Goal: Information Seeking & Learning: Learn about a topic

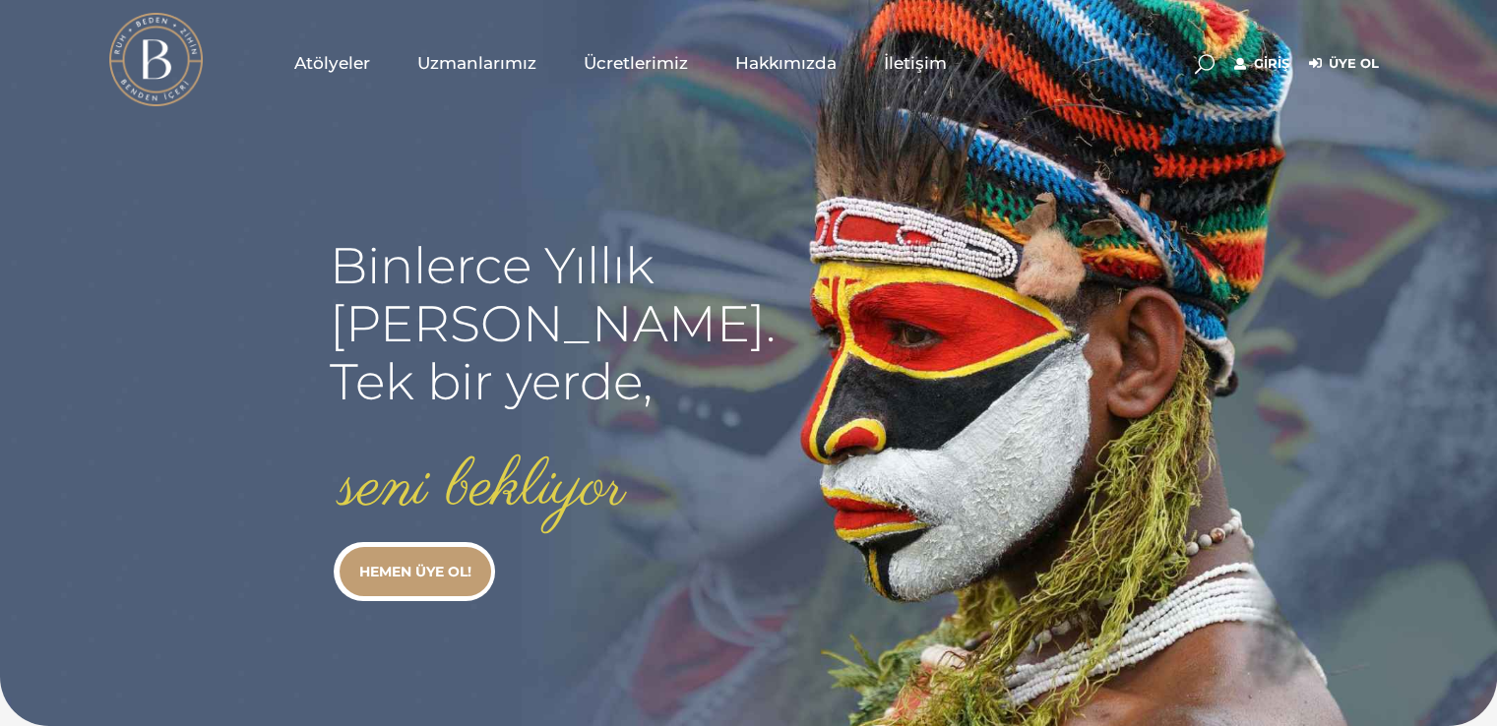
type input "[EMAIL_ADDRESS][DOMAIN_NAME]"
click at [1258, 63] on link "Giriş" at bounding box center [1261, 64] width 55 height 24
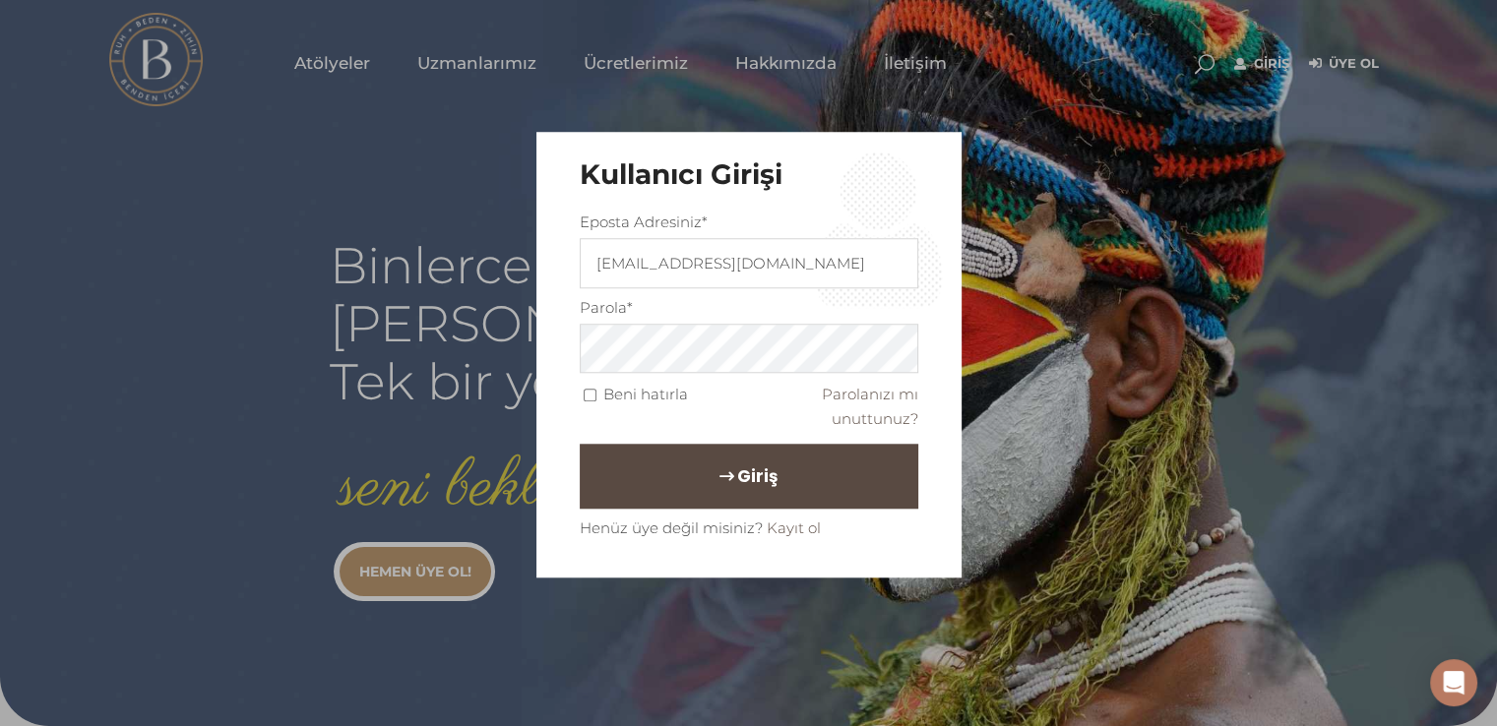
click at [687, 469] on button "Giriş" at bounding box center [749, 477] width 339 height 65
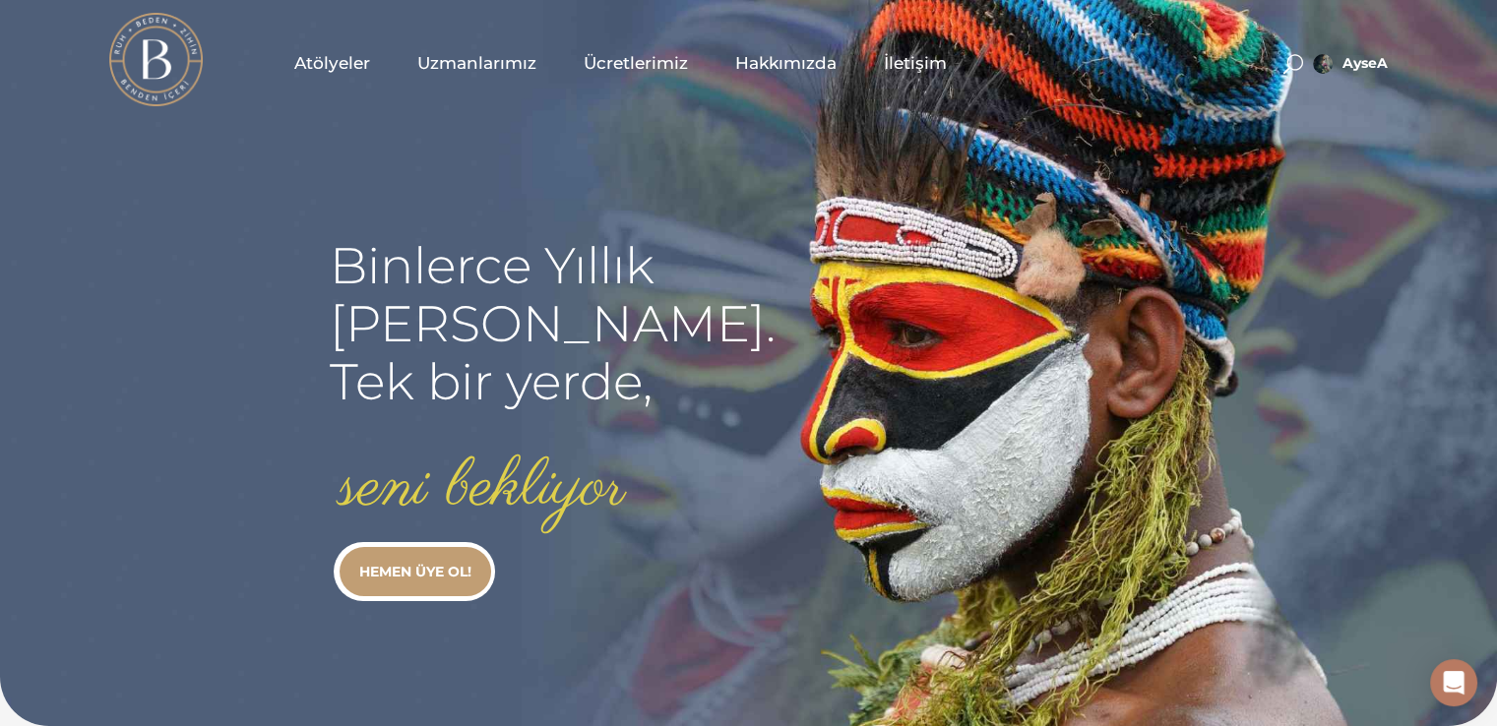
click at [330, 60] on span "Atölyeler" at bounding box center [332, 63] width 76 height 23
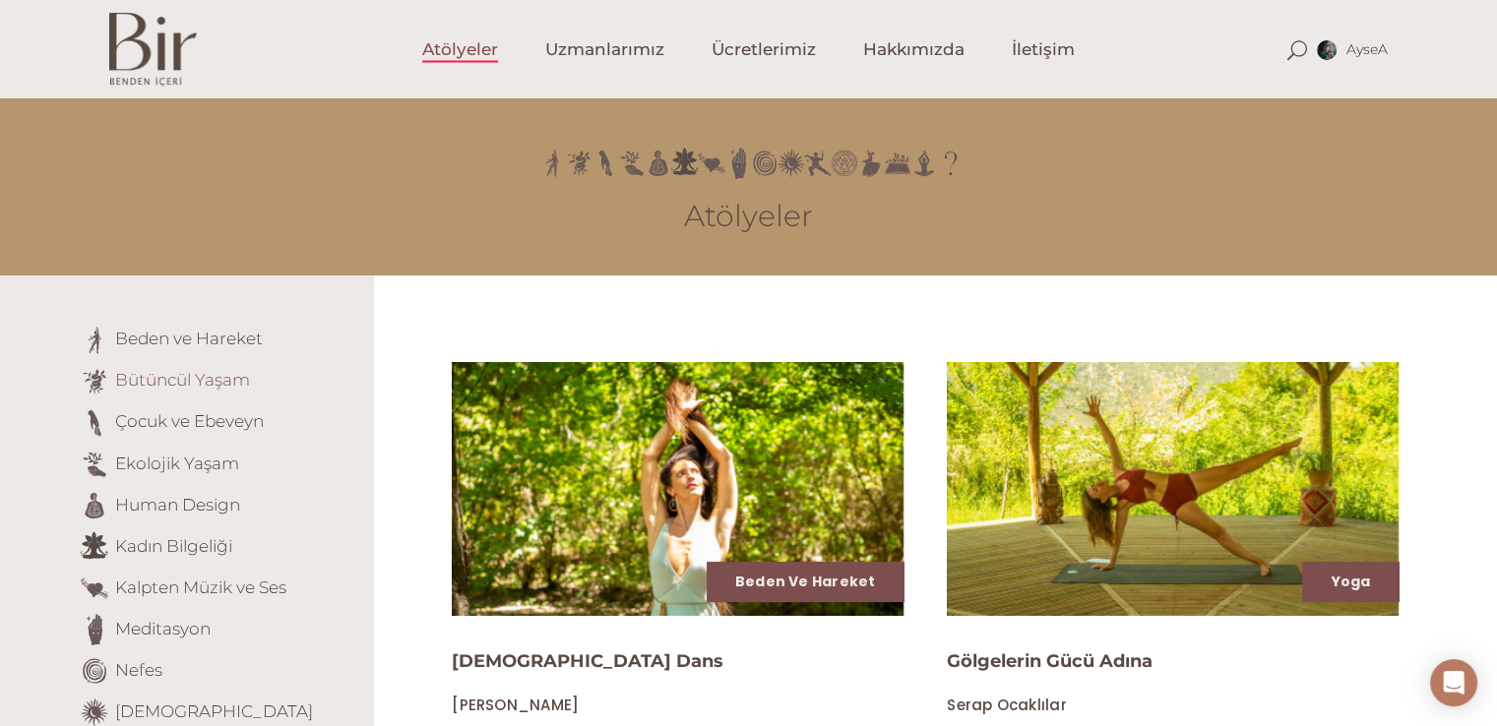
click at [123, 379] on link "Bütüncül Yaşam" at bounding box center [182, 380] width 135 height 20
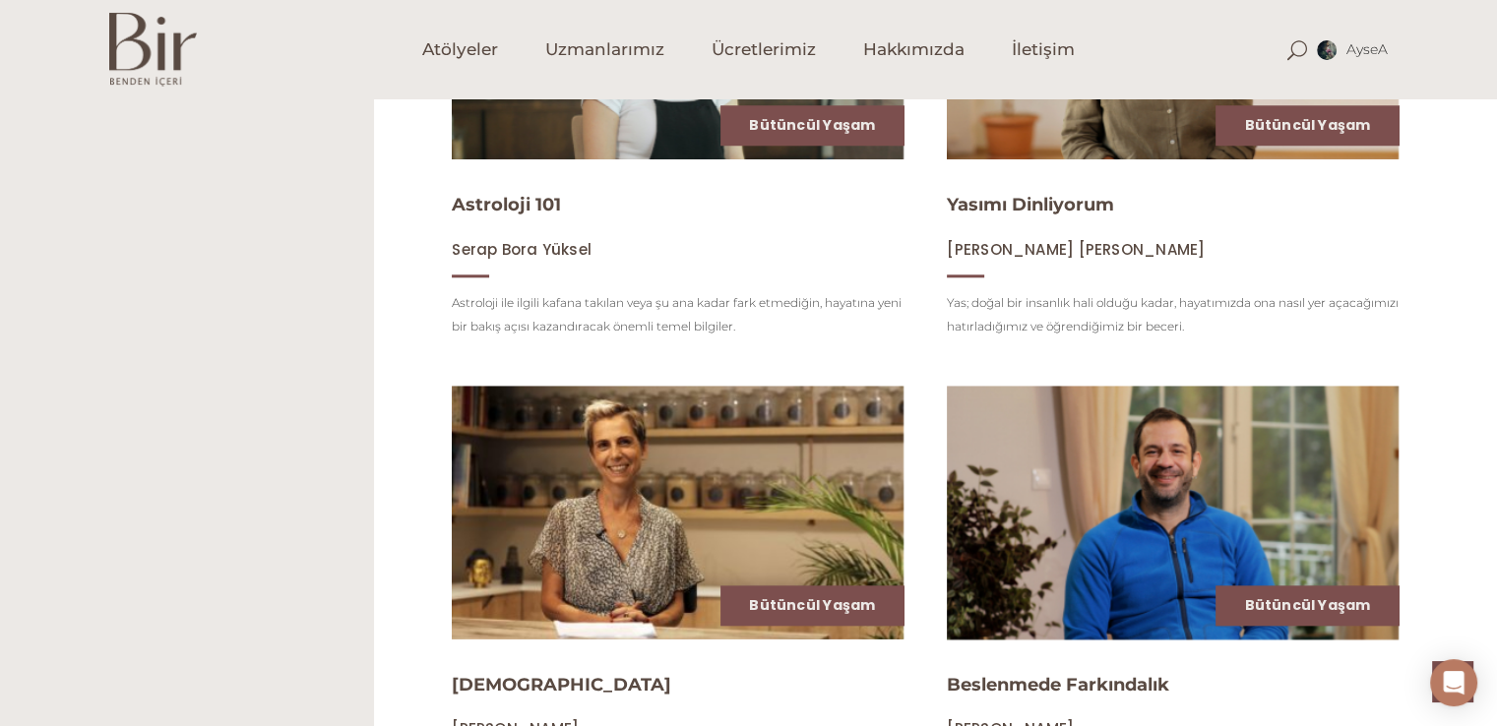
scroll to position [2338, 0]
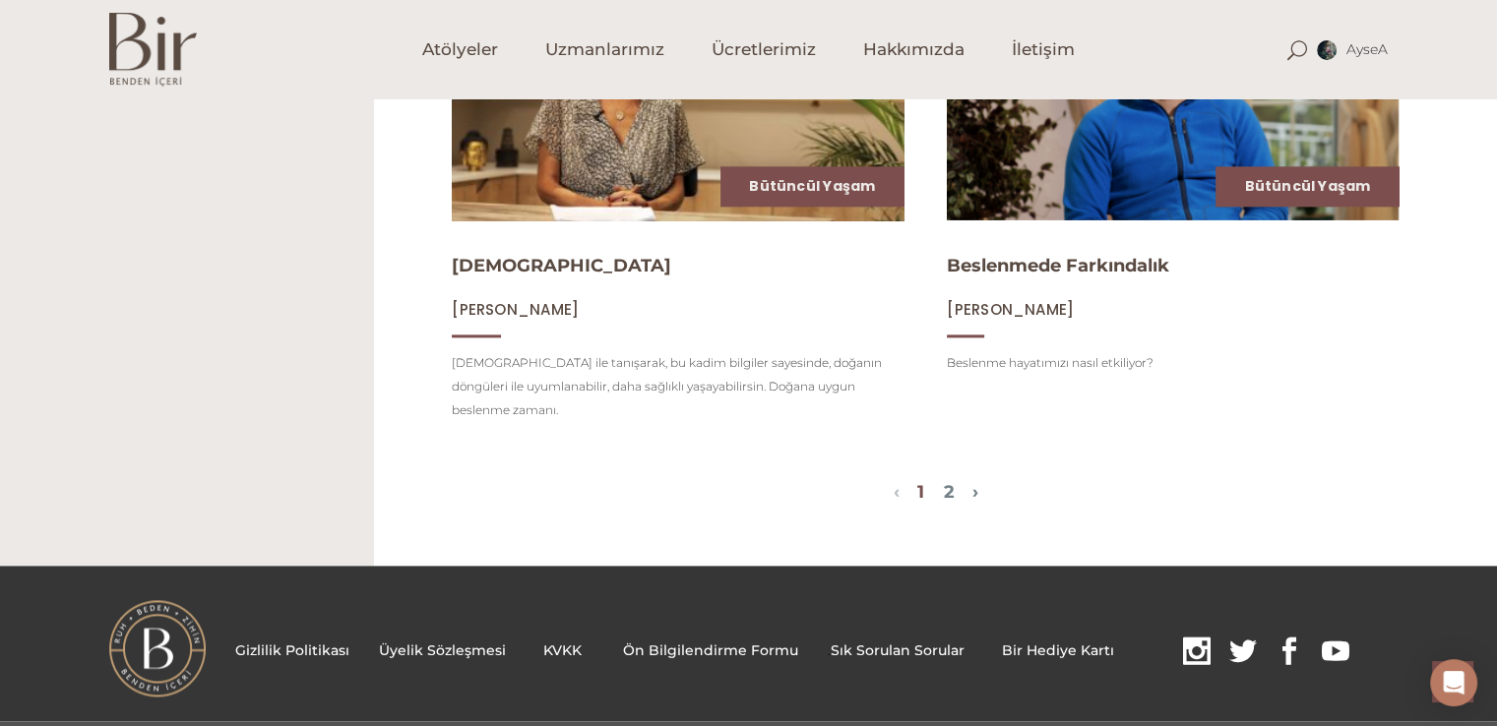
click at [669, 145] on img at bounding box center [677, 94] width 465 height 262
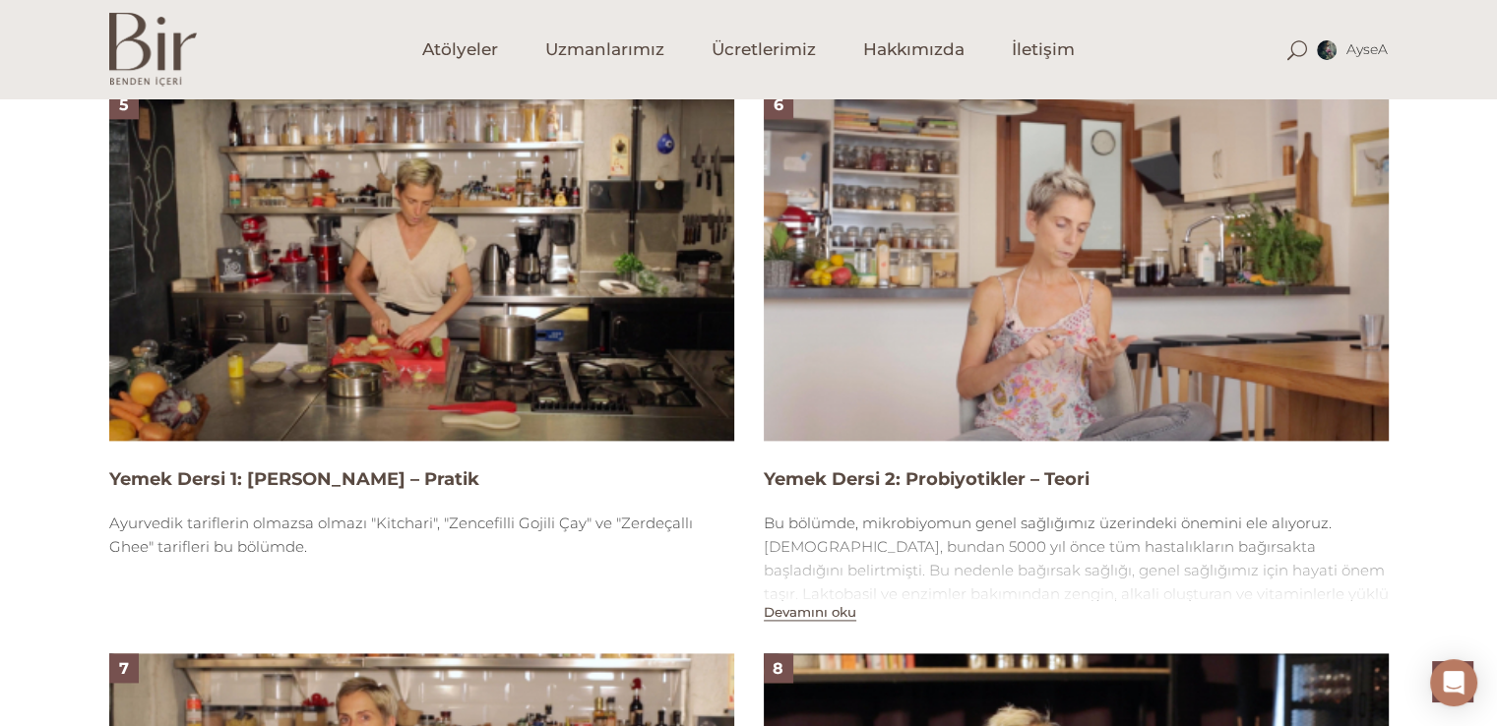
scroll to position [3083, 0]
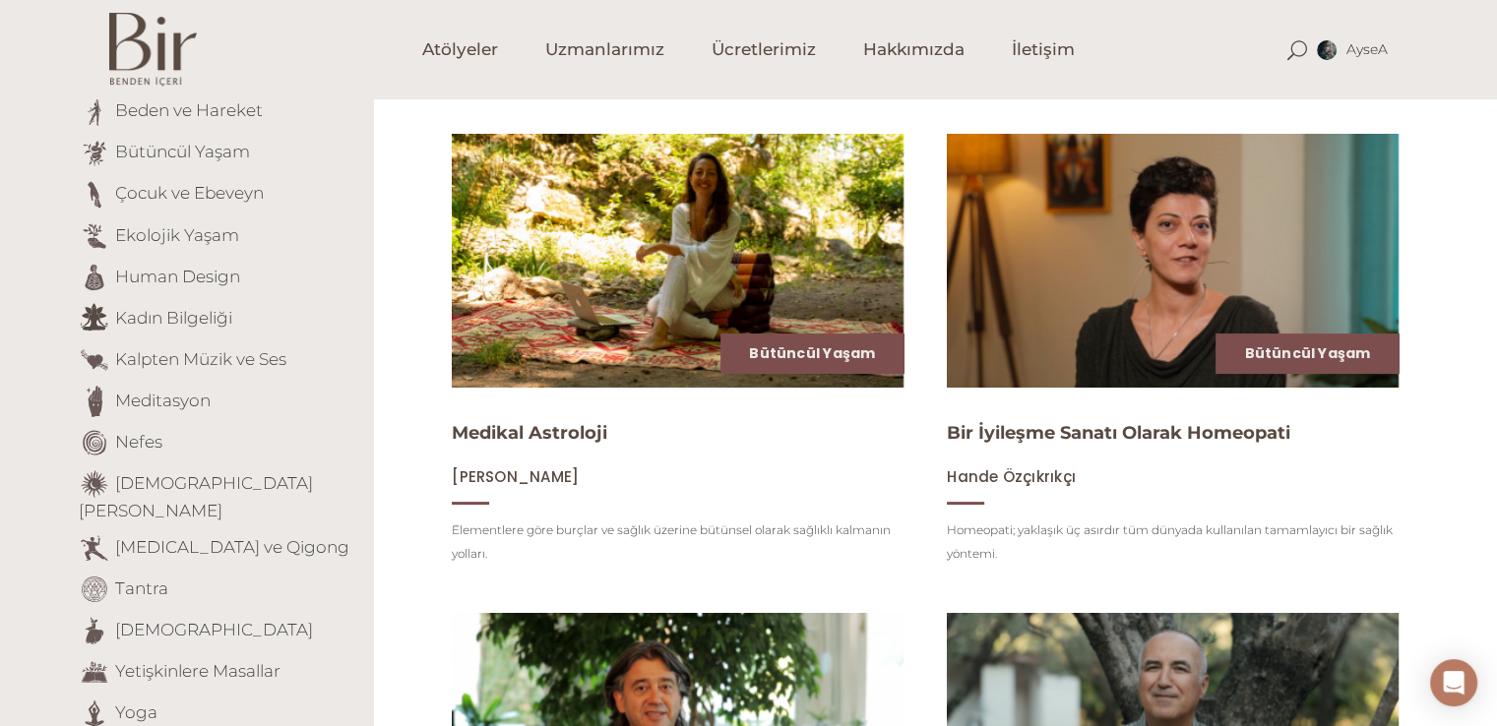
scroll to position [16, 0]
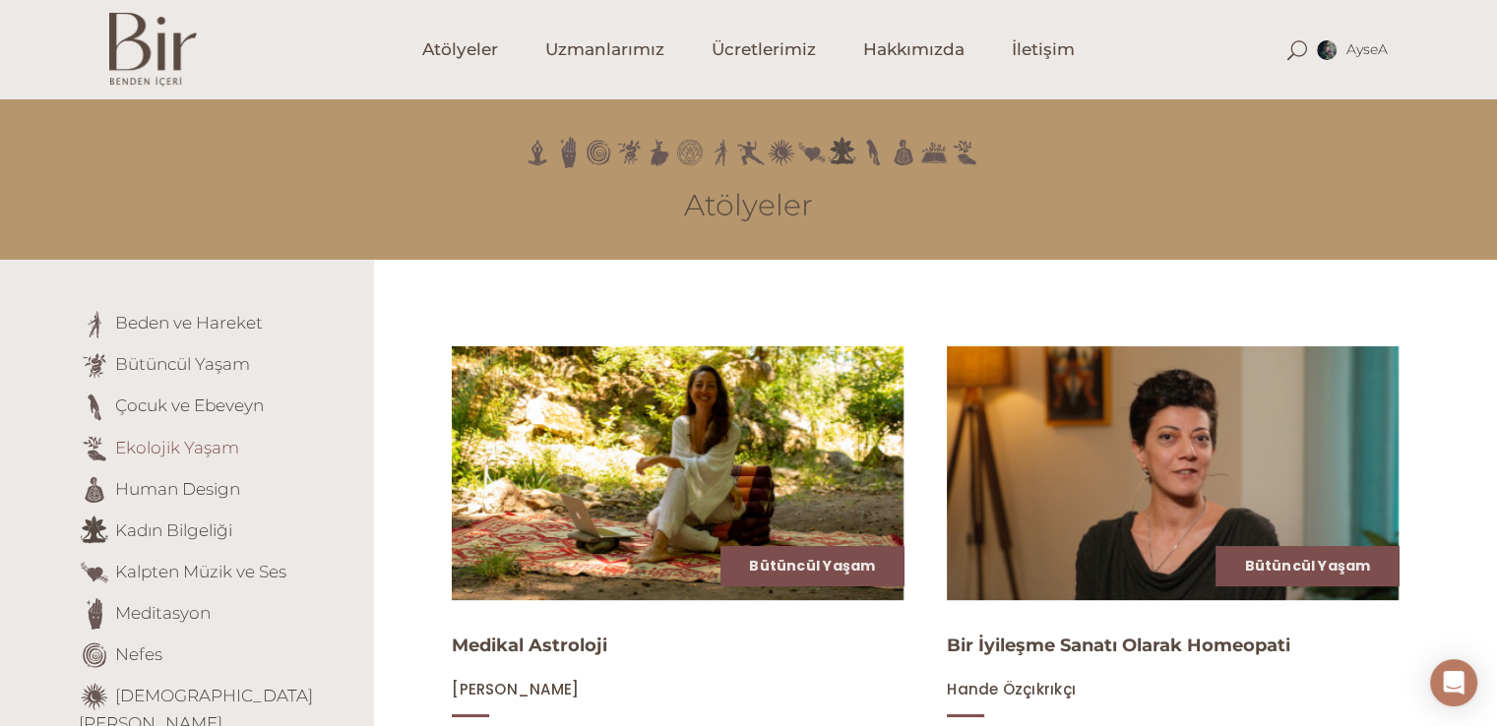
click at [197, 453] on link "Ekolojik Yaşam" at bounding box center [177, 447] width 124 height 20
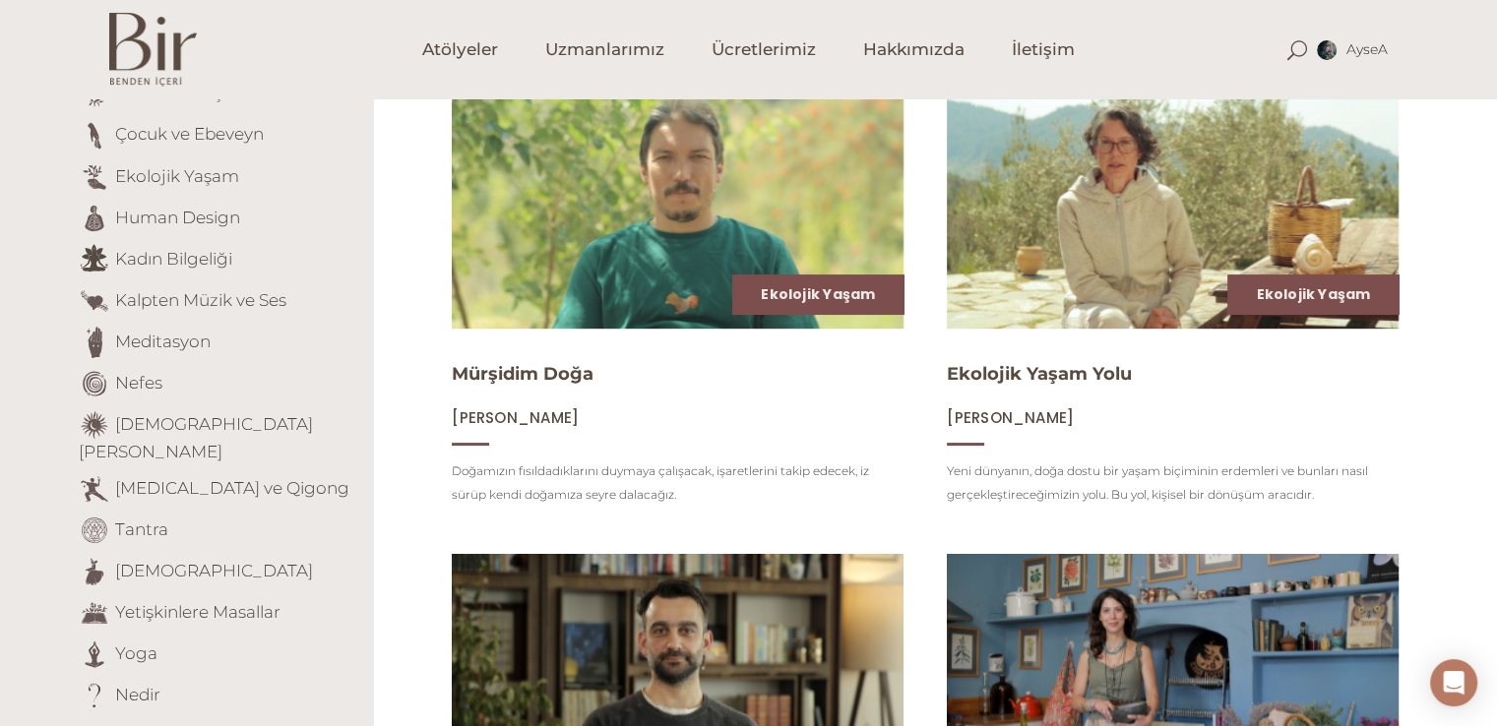
scroll to position [301, 0]
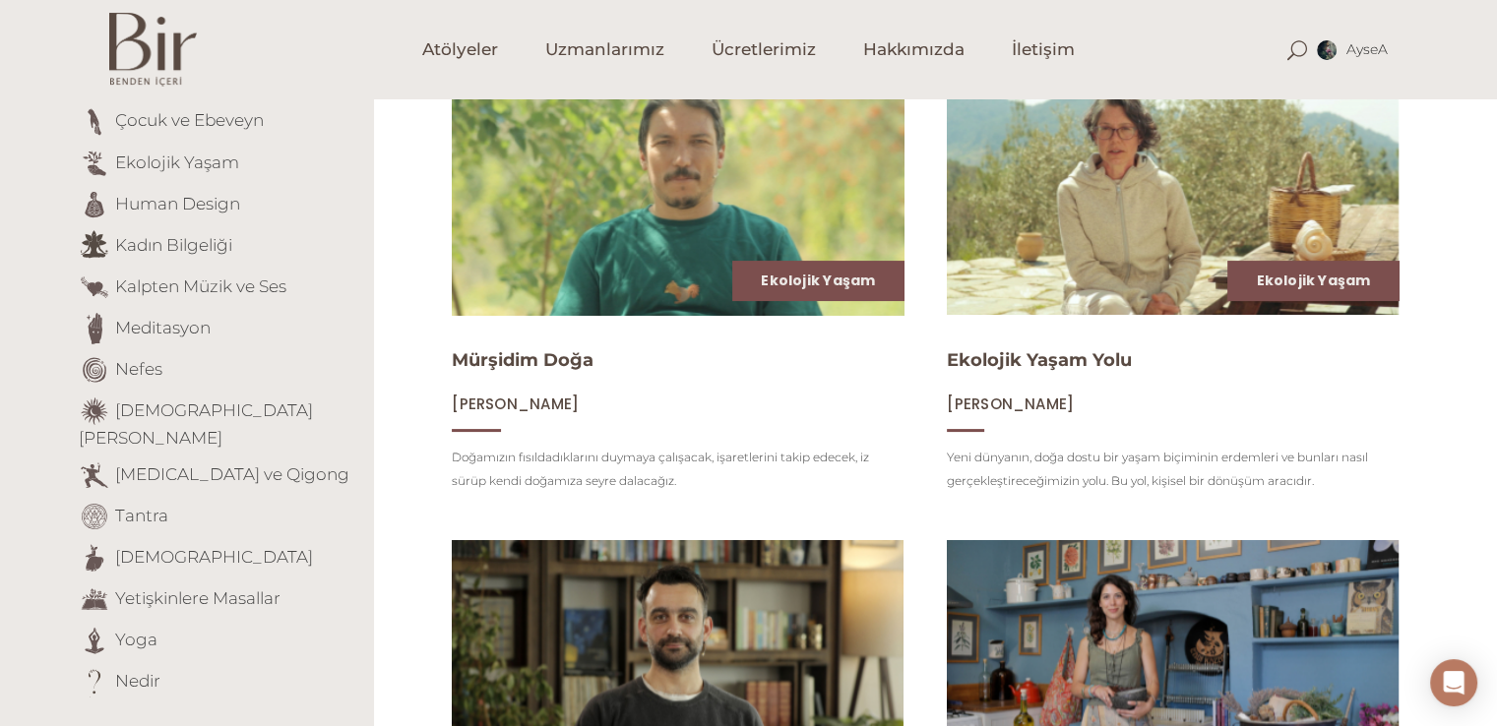
click at [721, 212] on img at bounding box center [677, 188] width 465 height 262
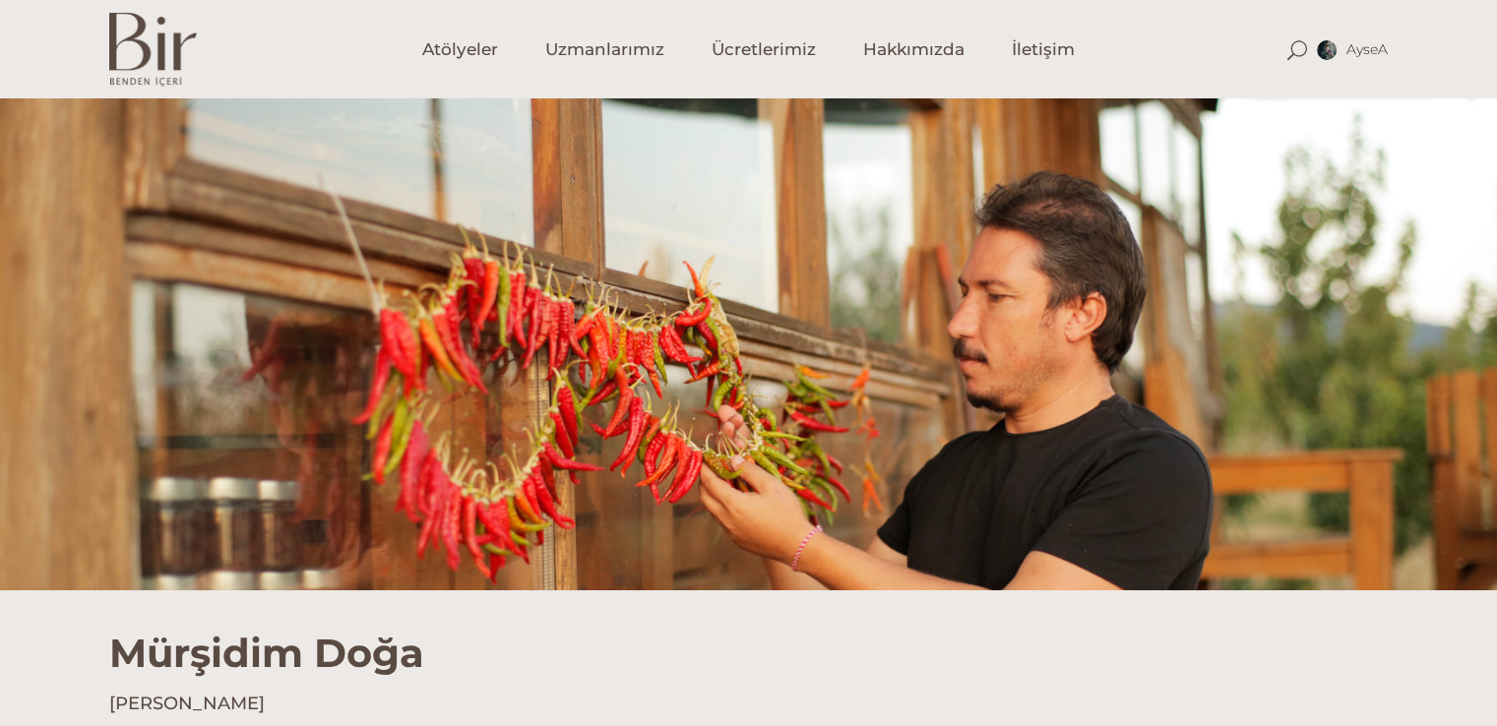
click at [1496, 683] on div "Mürşidim [PERSON_NAME]" at bounding box center [748, 653] width 1497 height 126
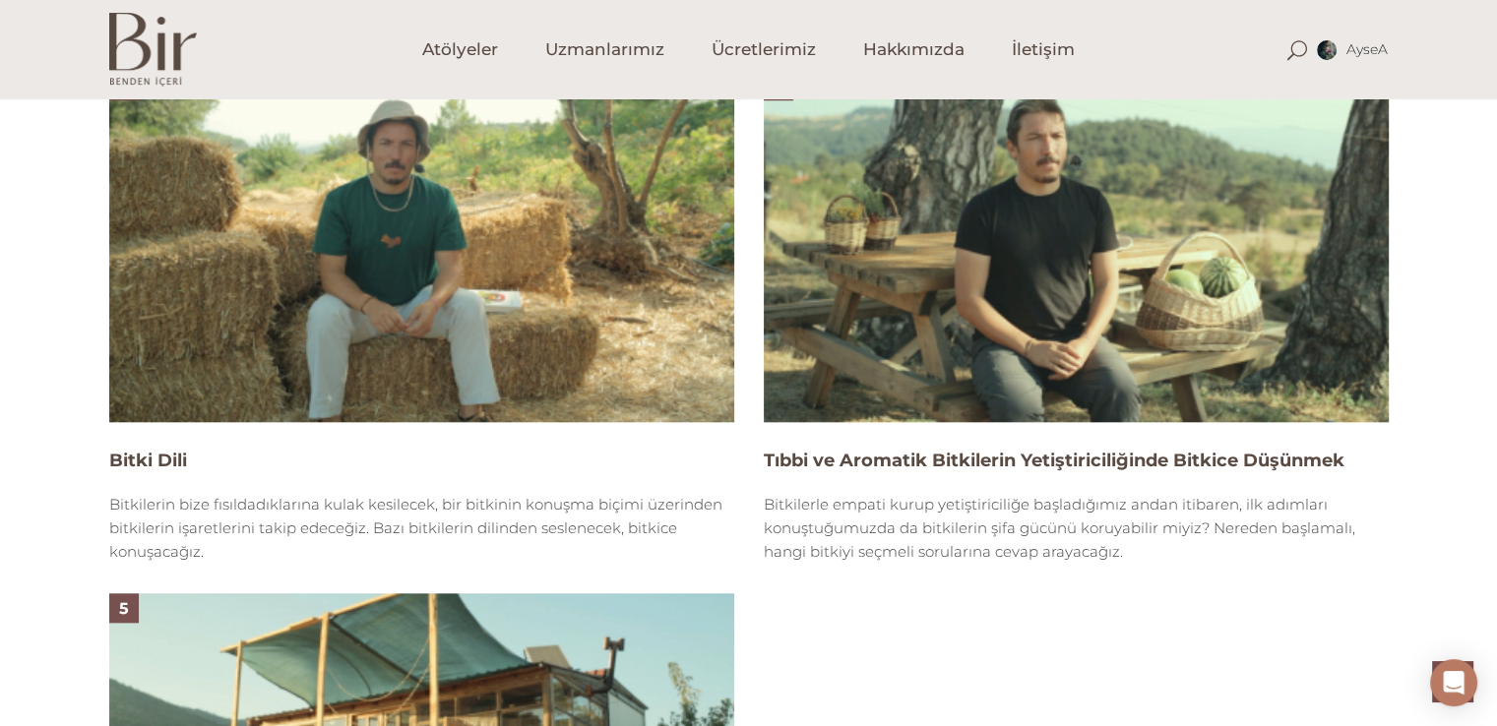
scroll to position [2538, 0]
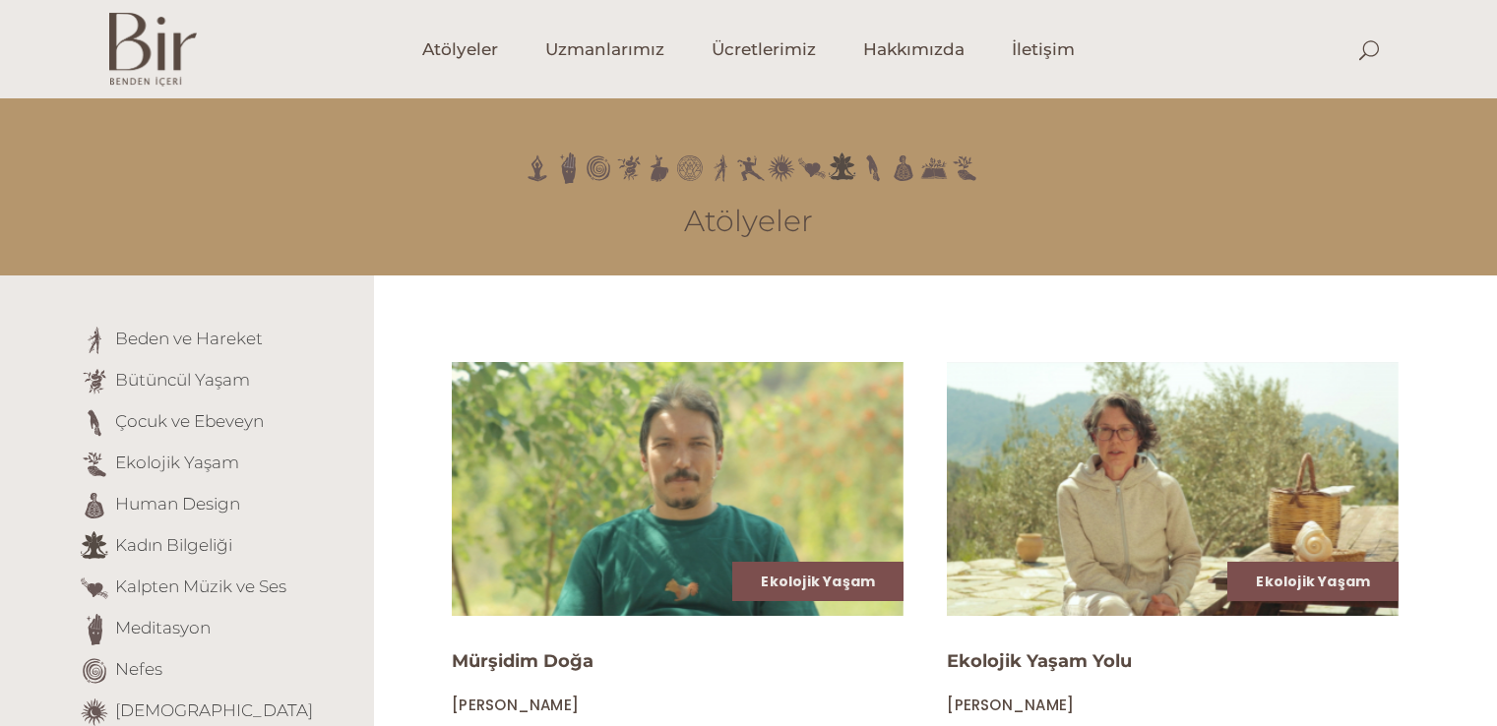
scroll to position [301, 0]
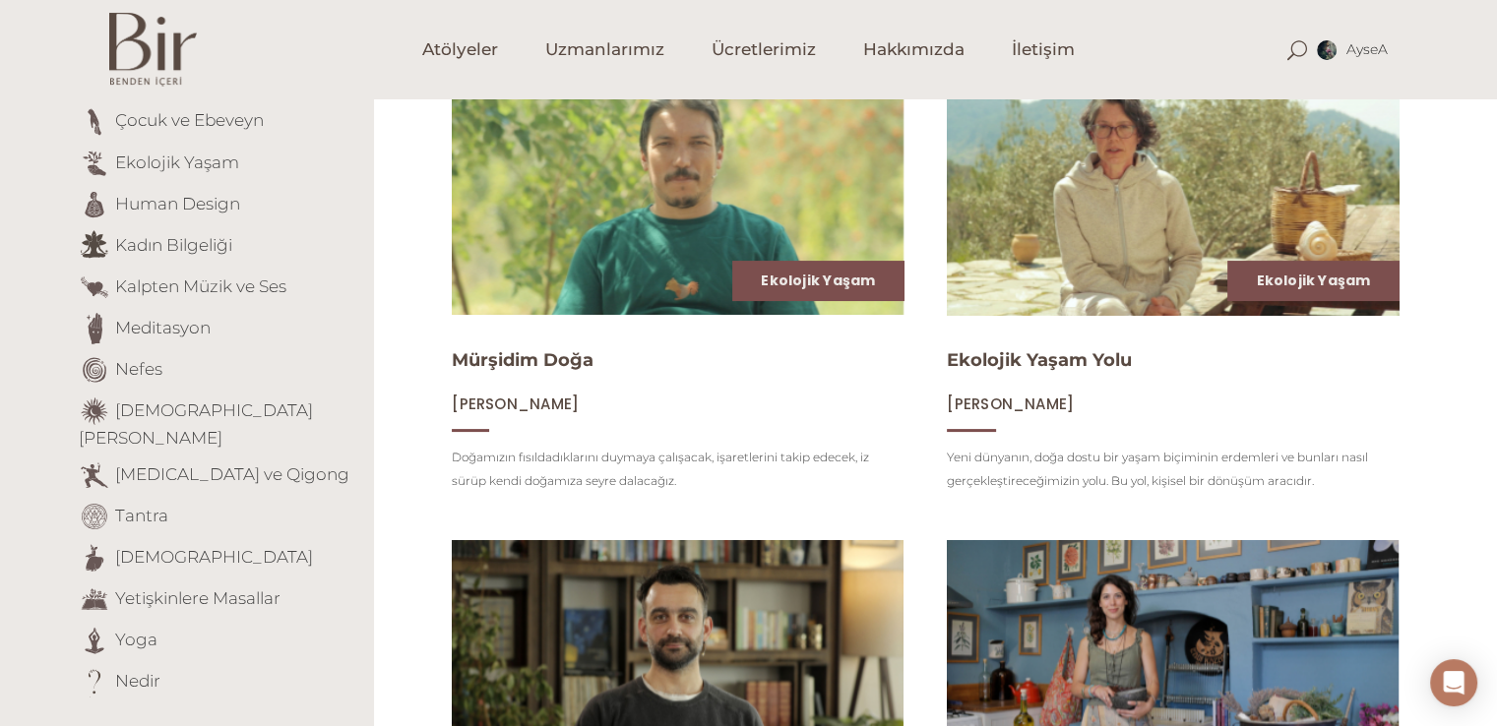
click at [1261, 196] on img at bounding box center [1172, 188] width 465 height 262
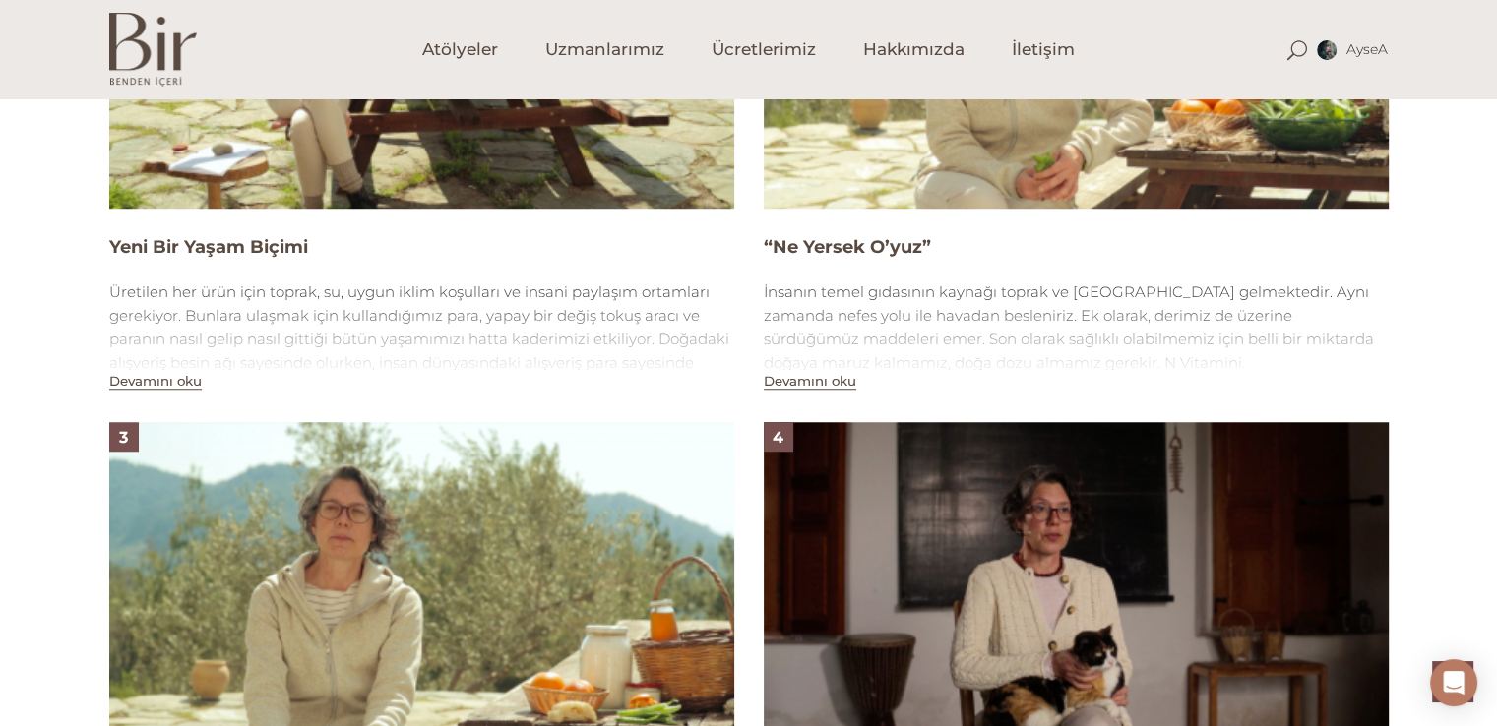
scroll to position [917, 0]
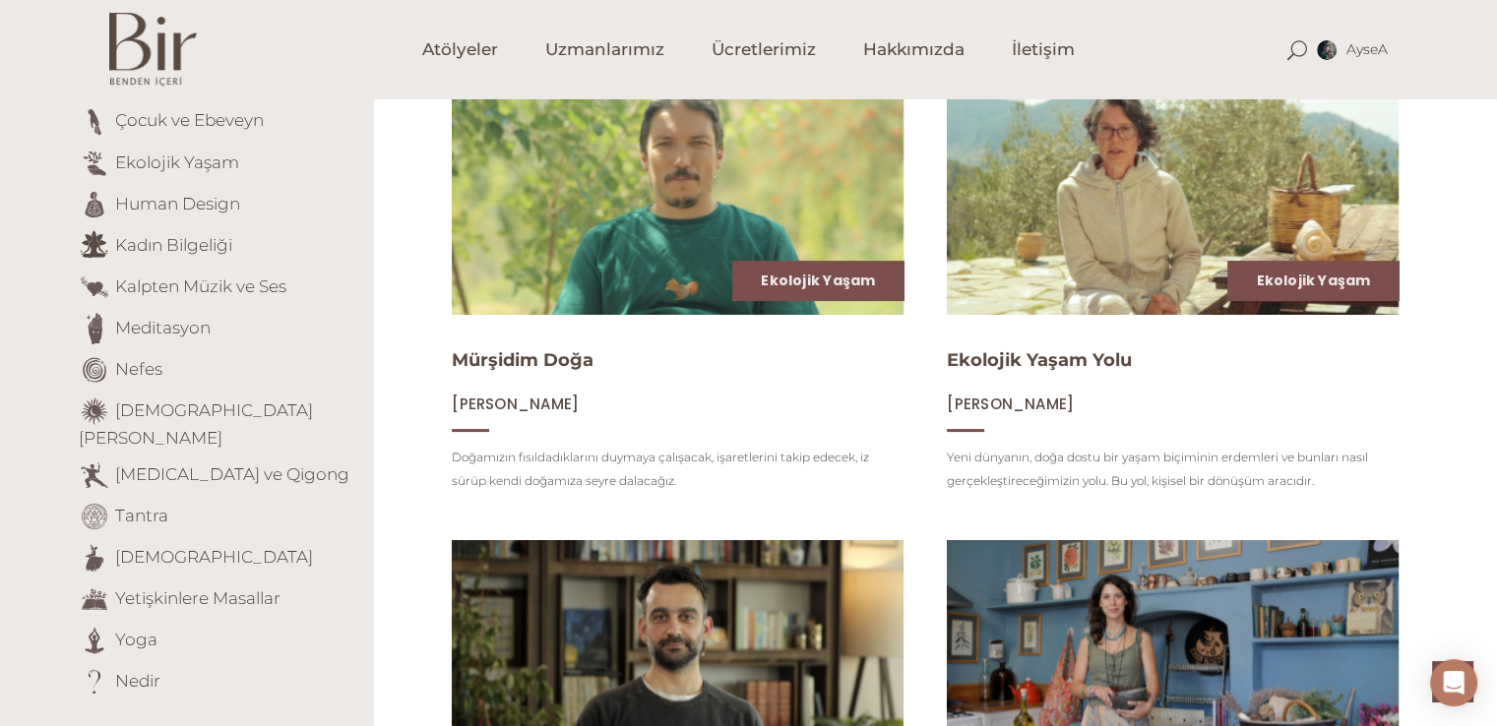
scroll to position [936, 0]
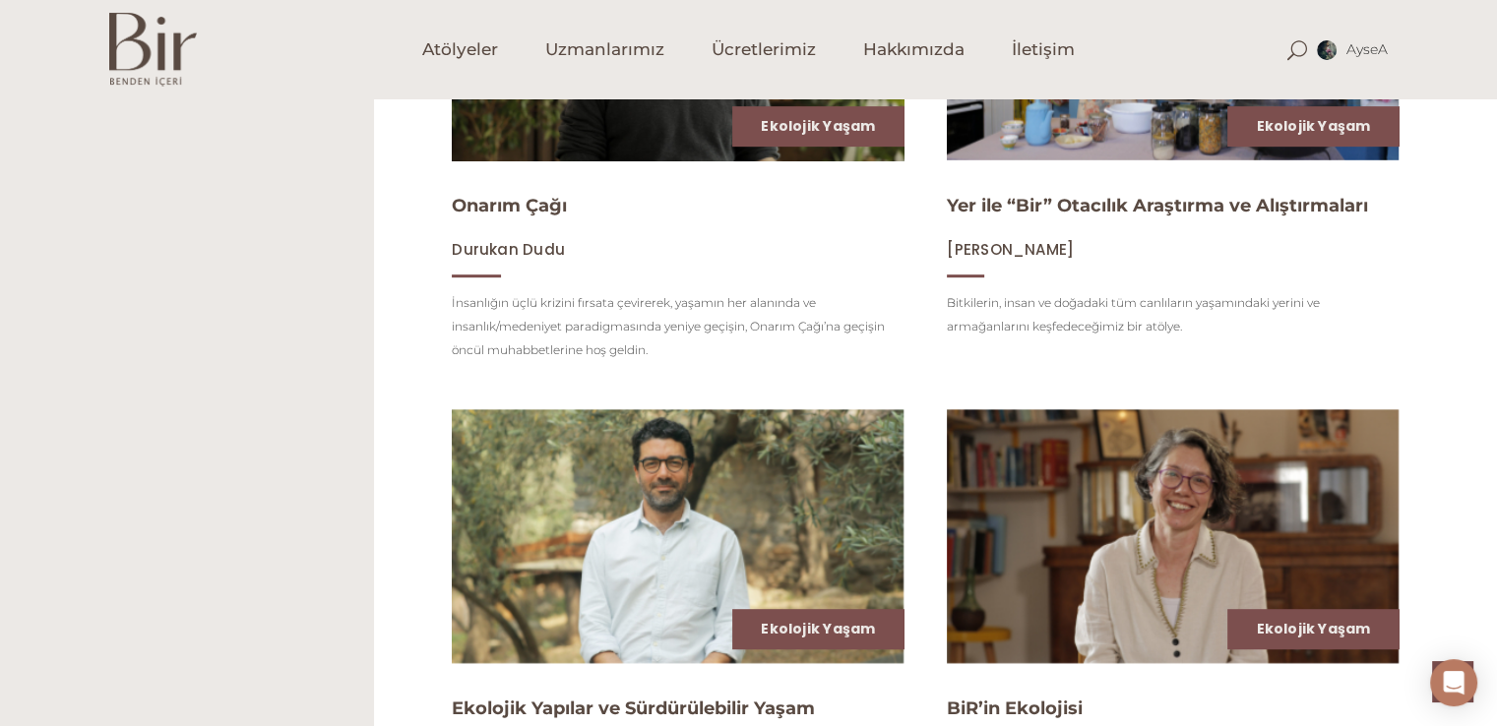
click at [620, 135] on img at bounding box center [677, 34] width 465 height 262
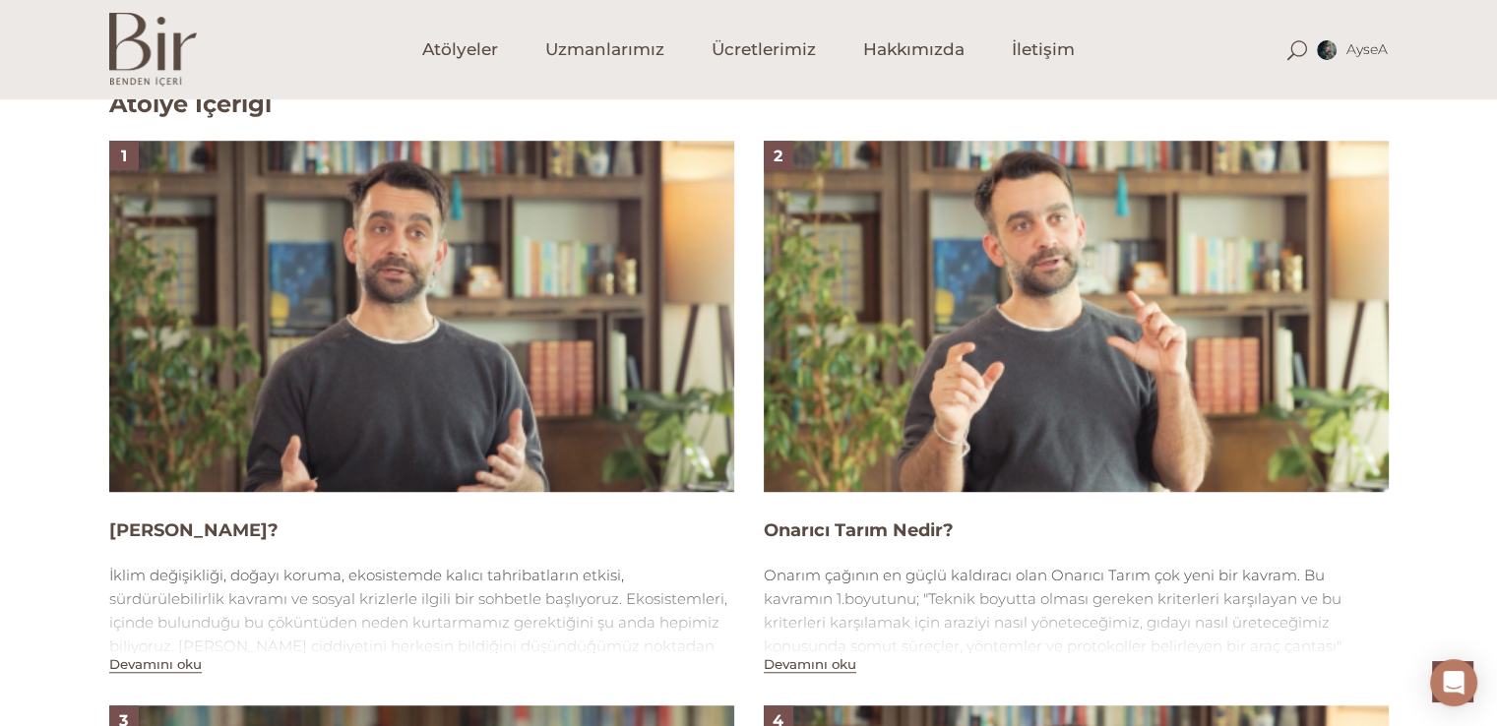
scroll to position [1903, 0]
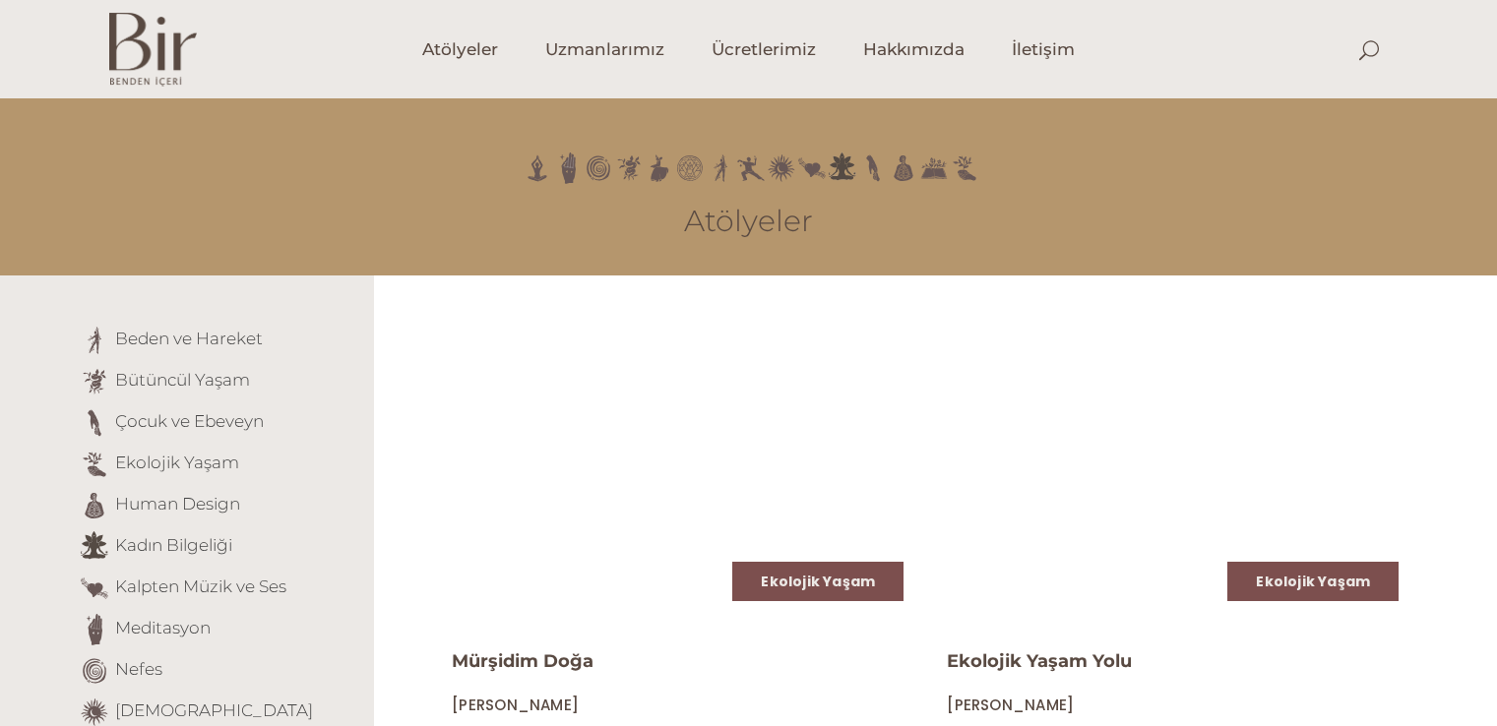
scroll to position [936, 0]
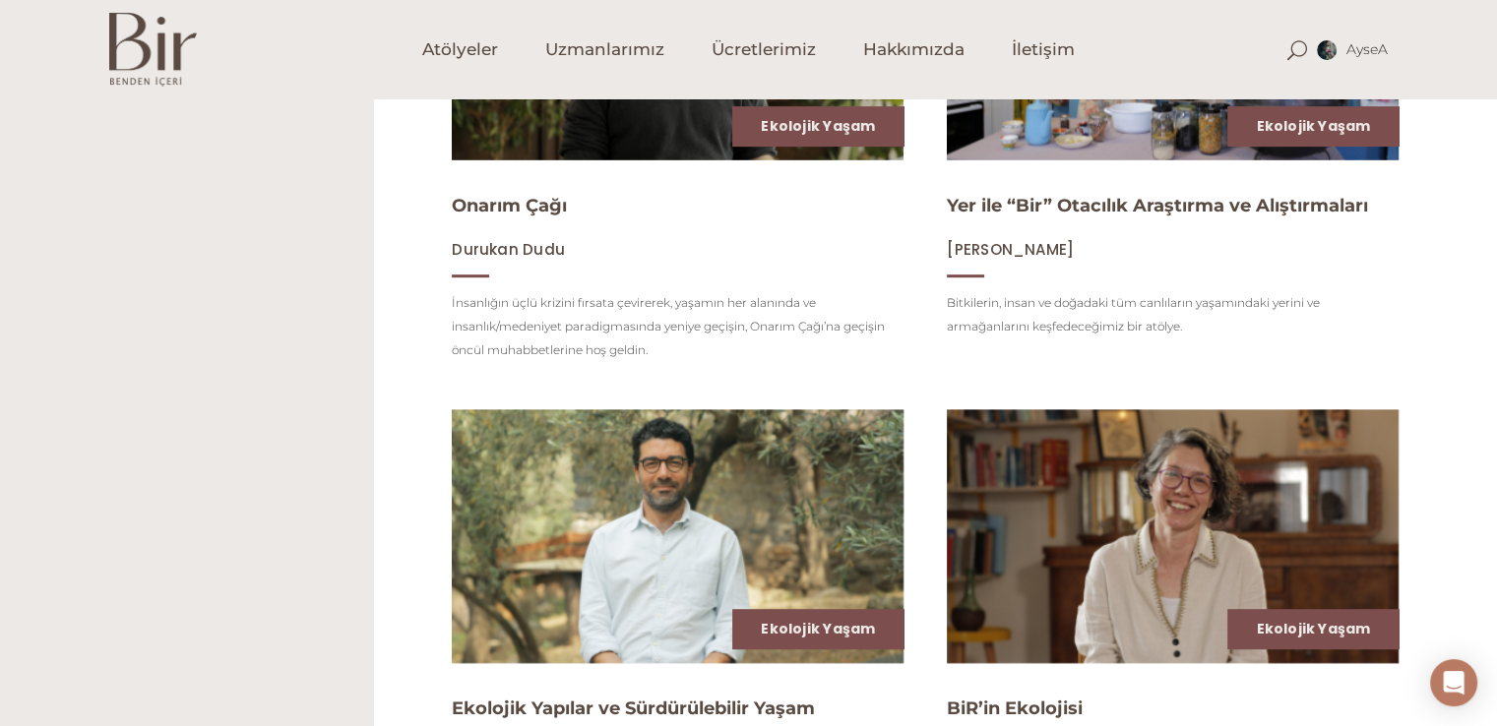
click at [1488, 628] on div "Ekolojik Yaşam Mürşidim [PERSON_NAME] Doğamızın fısıldadıklarını duymaya çalışa…" at bounding box center [935, 370] width 1123 height 1992
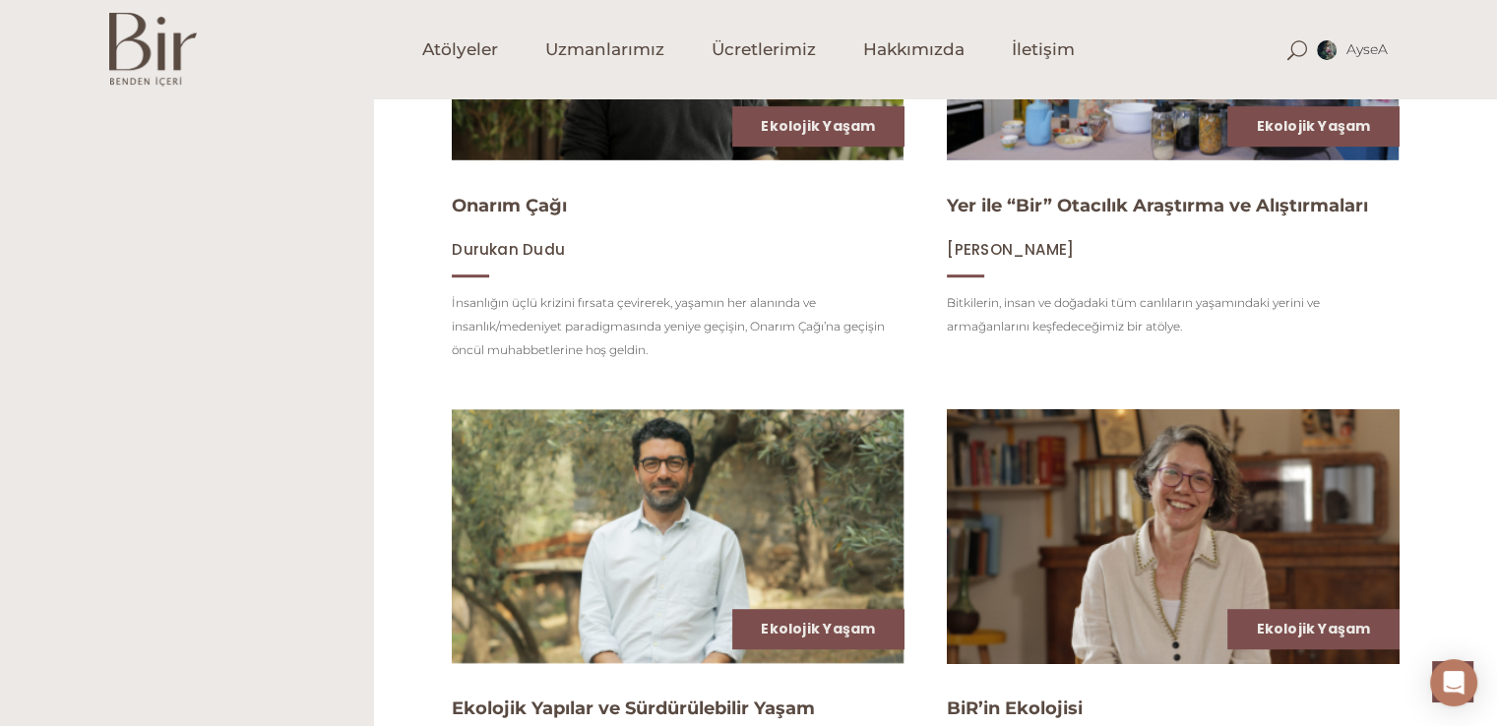
click at [1219, 532] on img at bounding box center [1172, 536] width 465 height 262
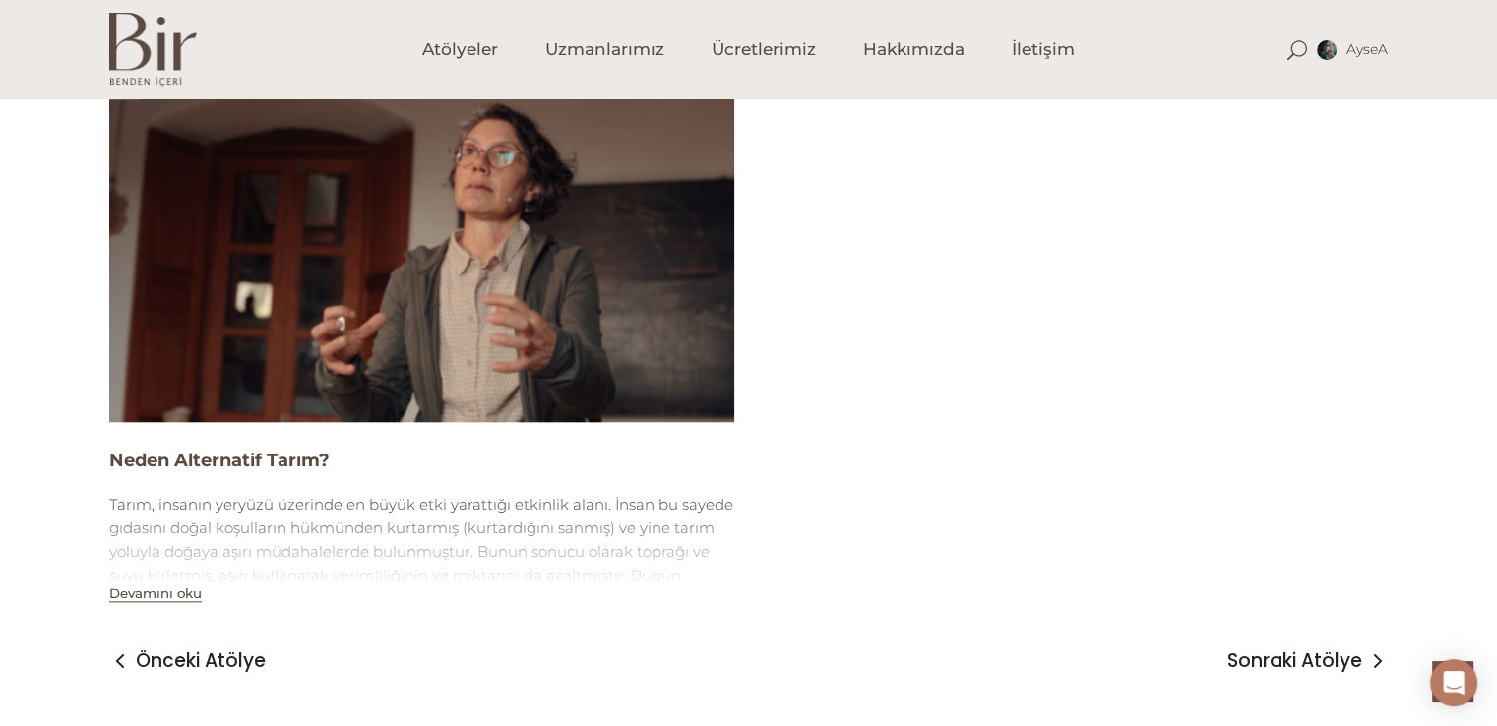
scroll to position [1268, 0]
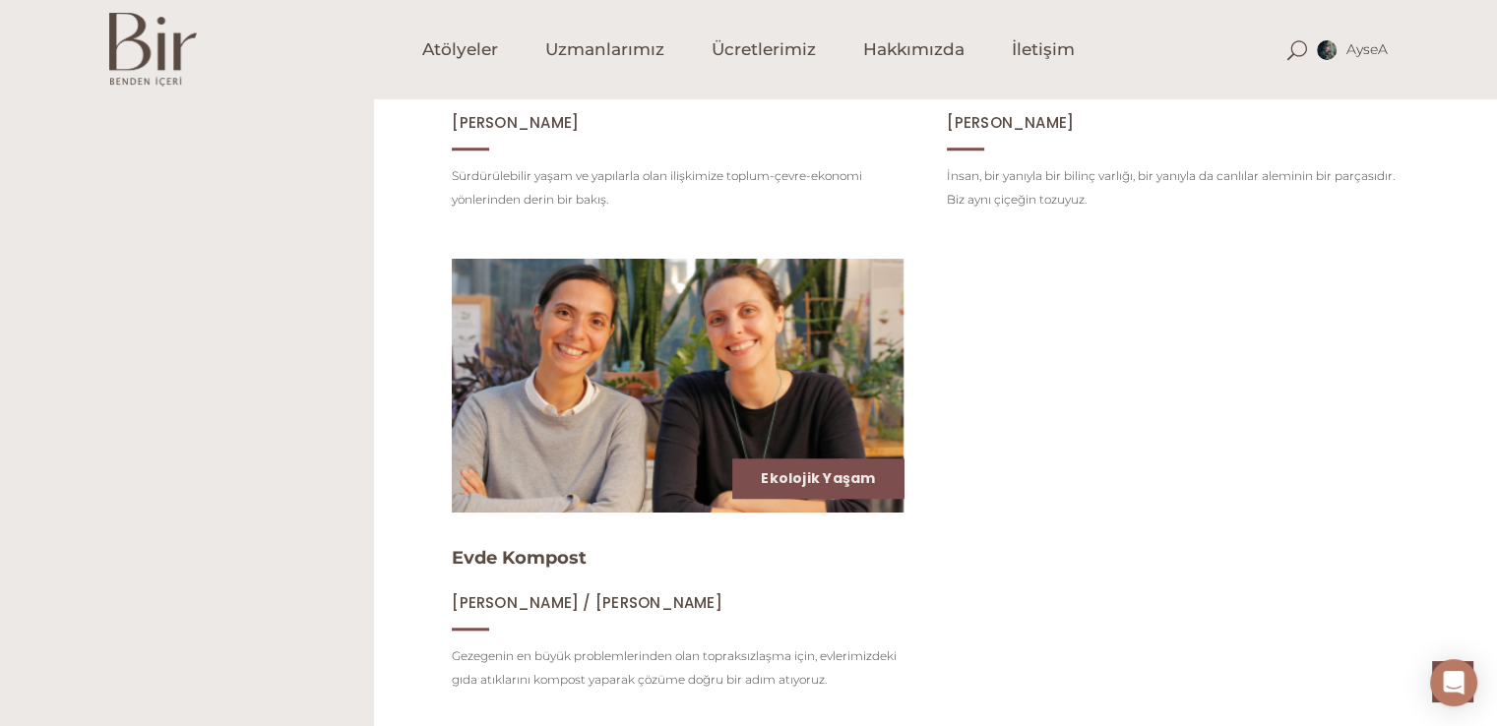
scroll to position [1571, 0]
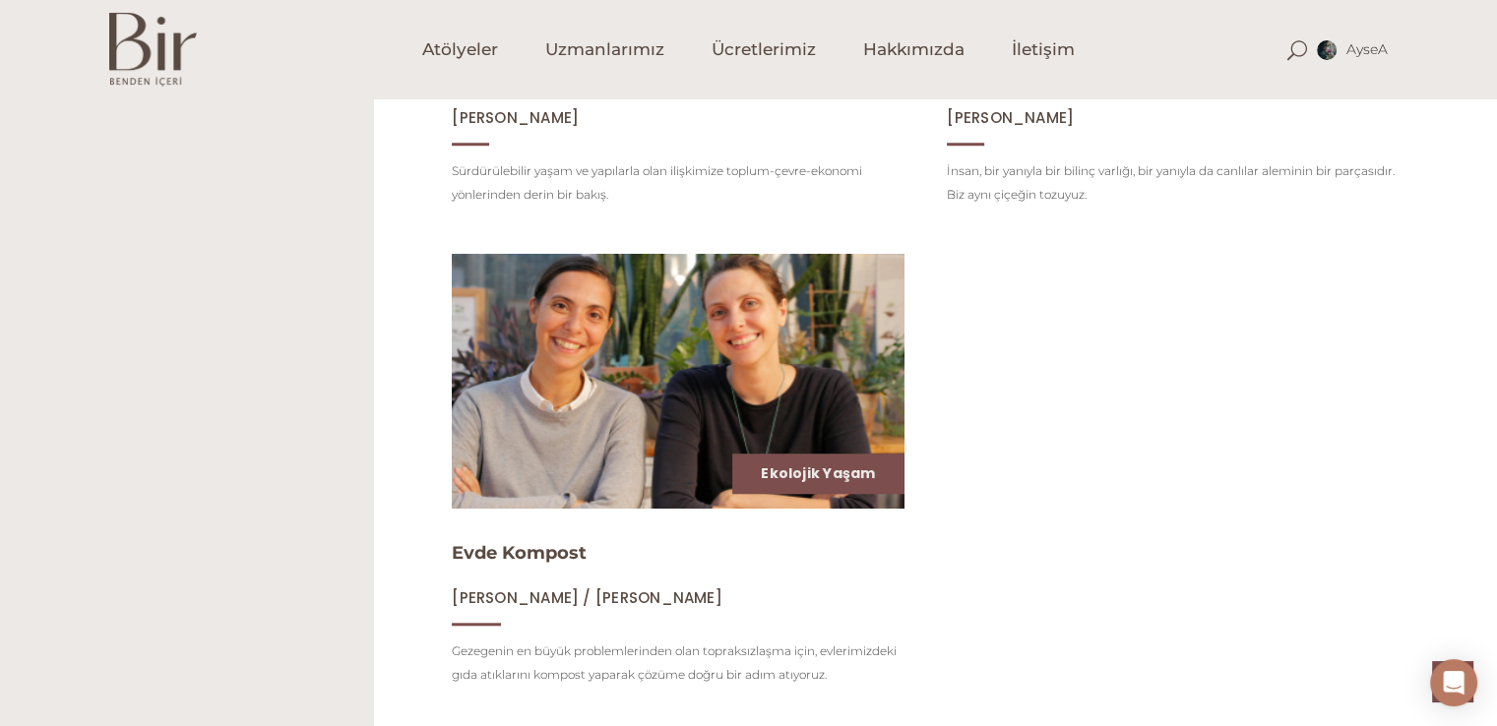
click at [630, 402] on img at bounding box center [677, 381] width 465 height 262
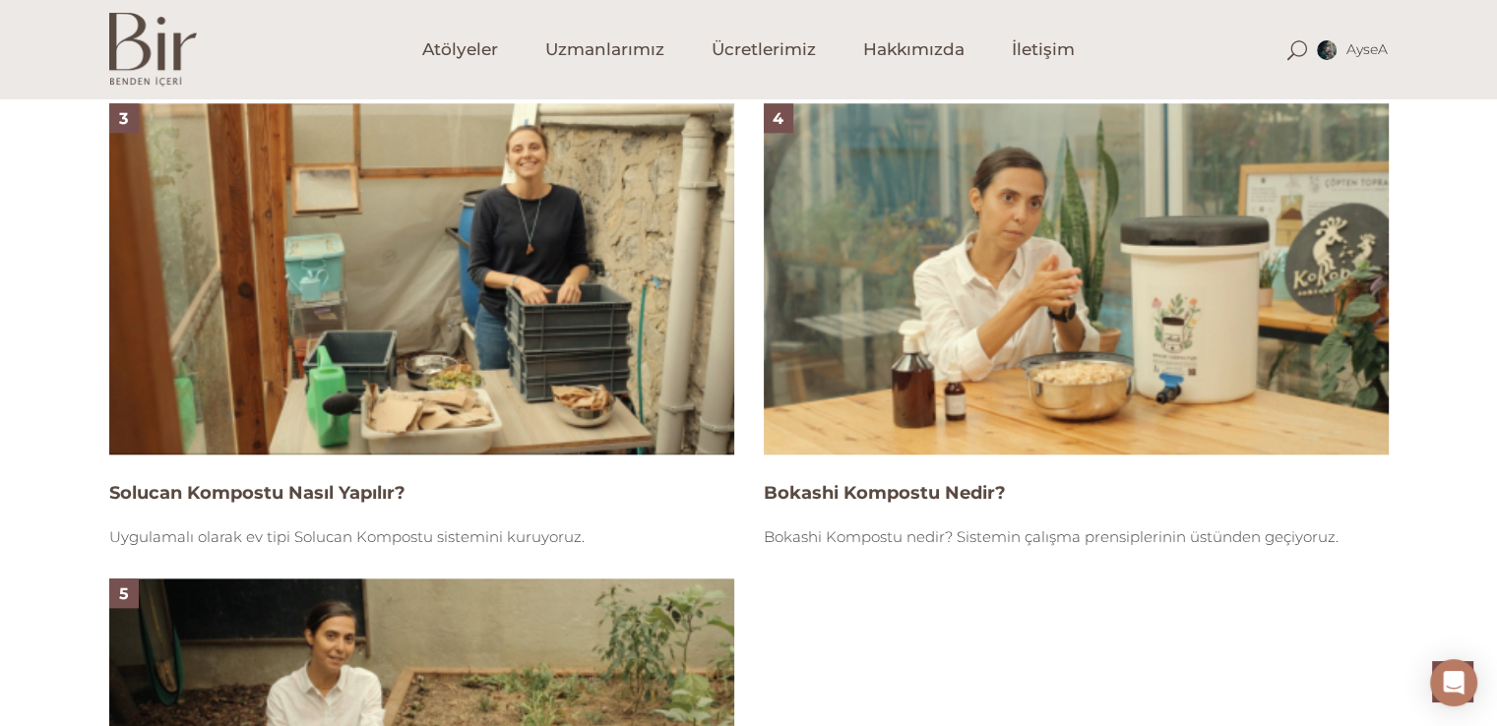
scroll to position [2538, 0]
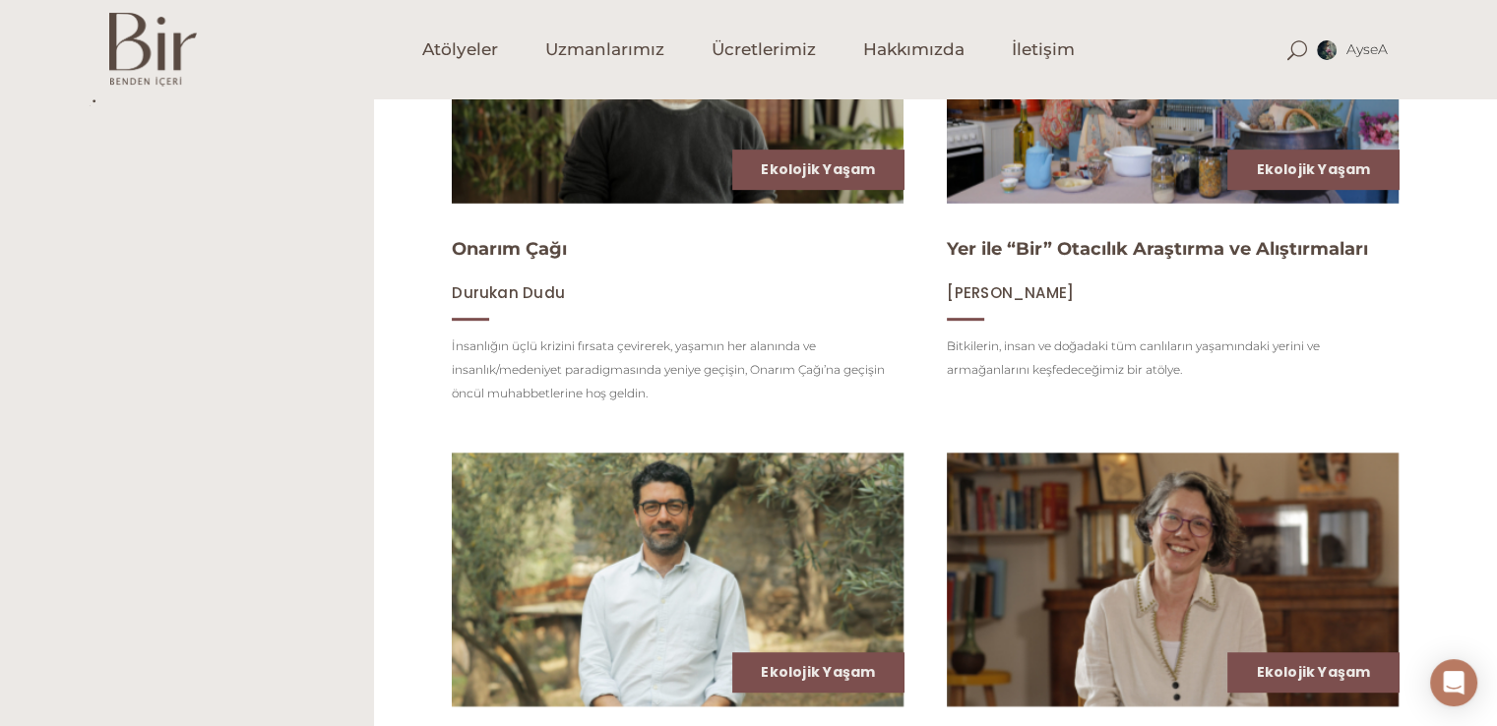
scroll to position [301, 0]
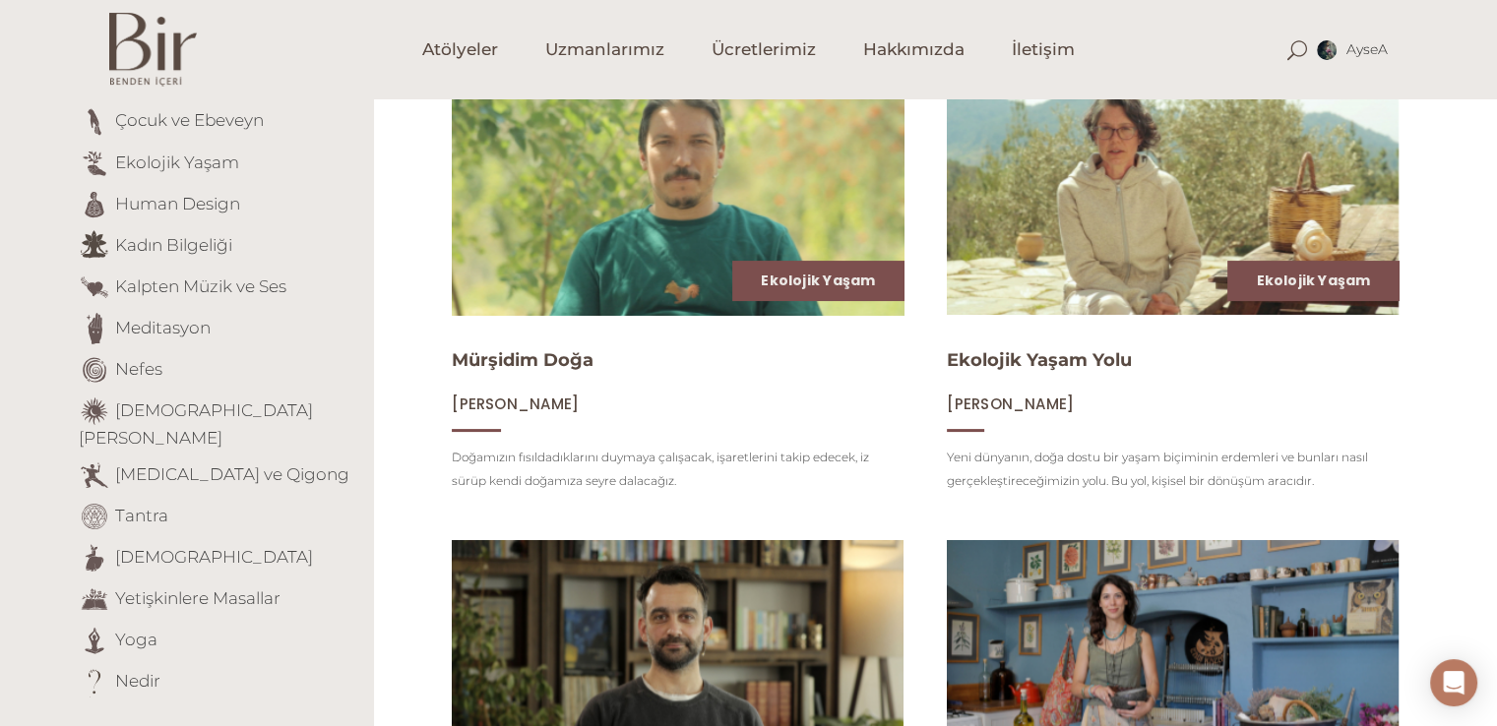
click at [689, 210] on img at bounding box center [677, 188] width 465 height 262
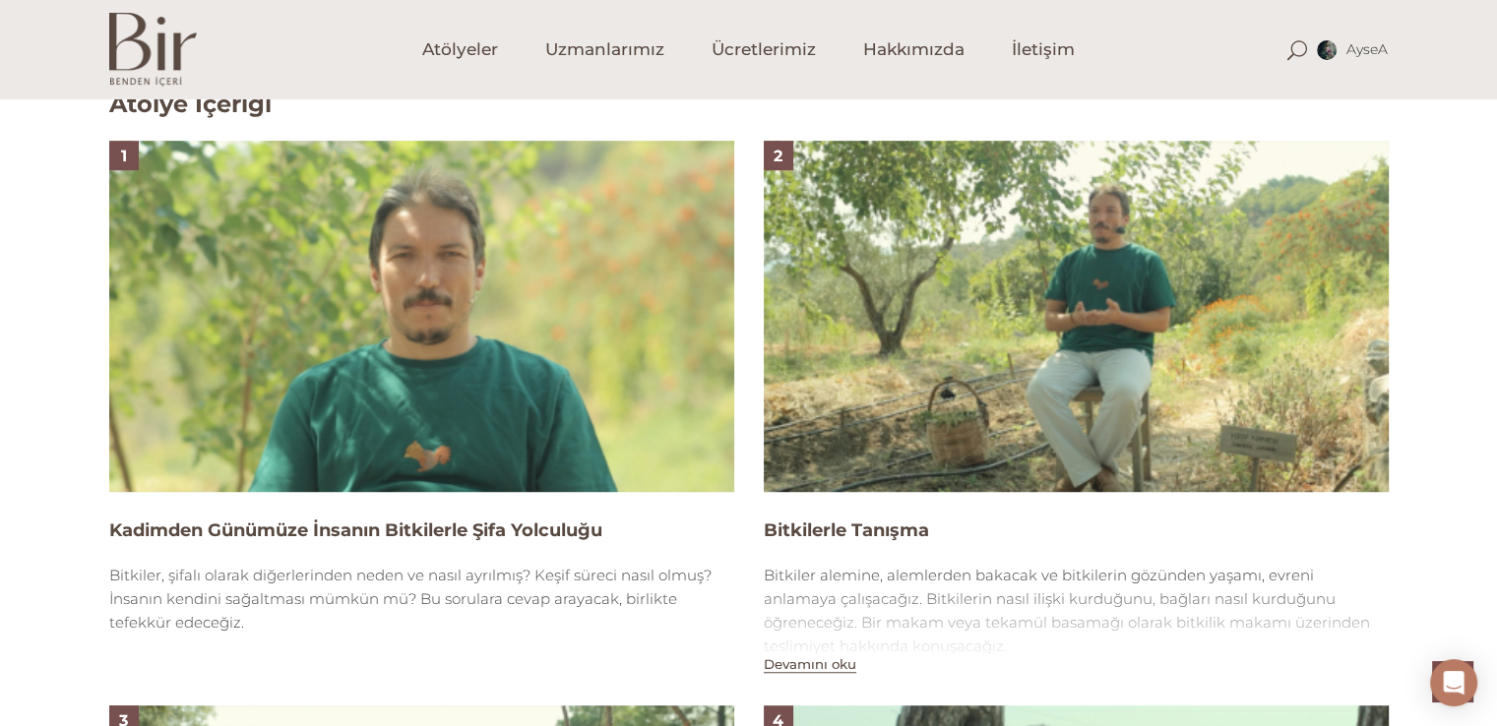
scroll to position [1903, 0]
